Goal: Find specific page/section: Find specific page/section

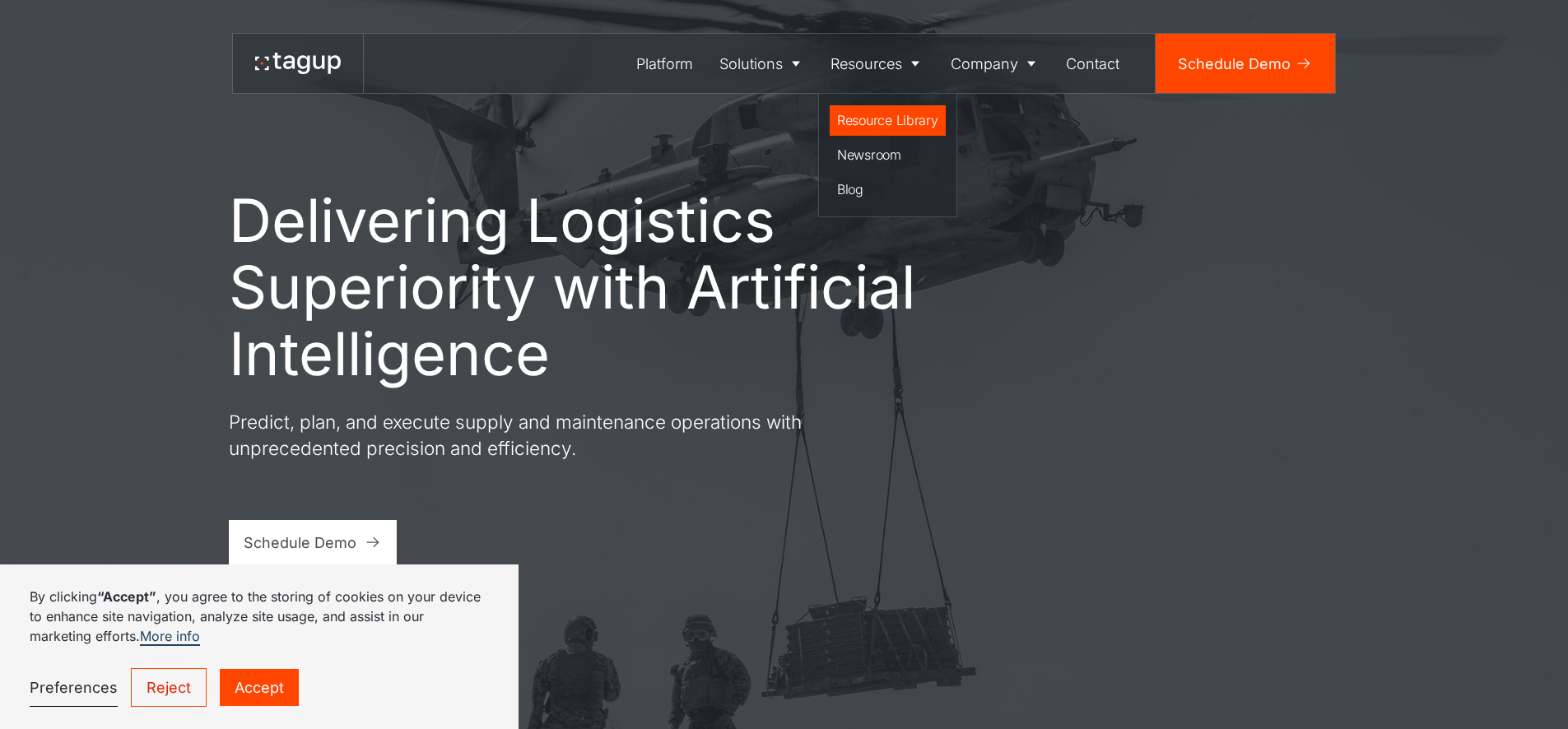
click at [901, 110] on div "Resource Library" at bounding box center [887, 120] width 101 height 19
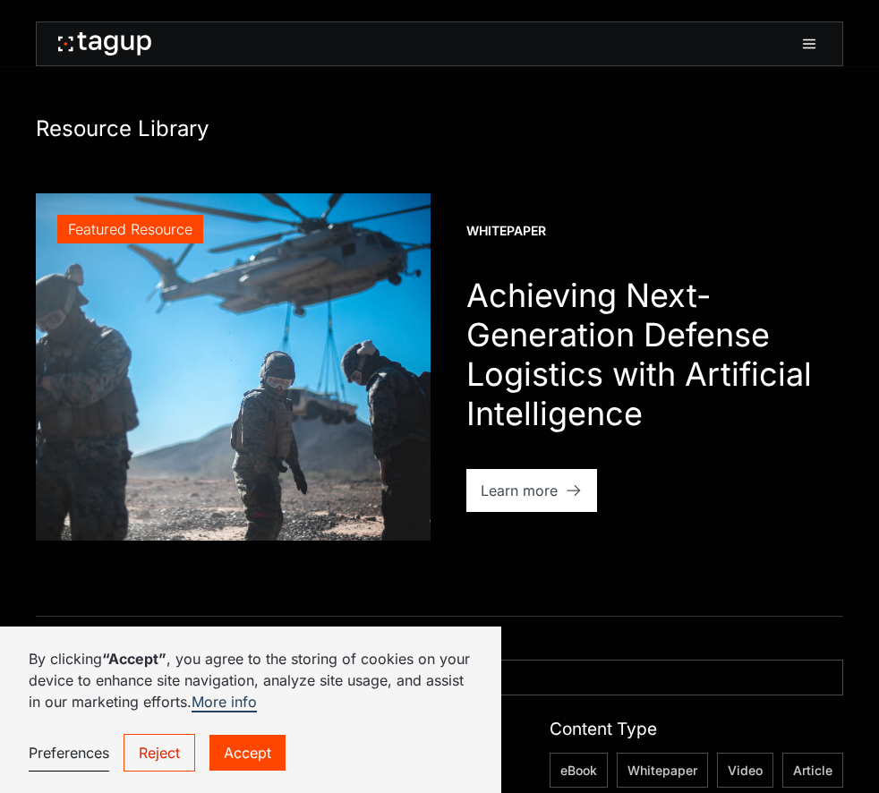
scroll to position [846, 0]
